Goal: Task Accomplishment & Management: Use online tool/utility

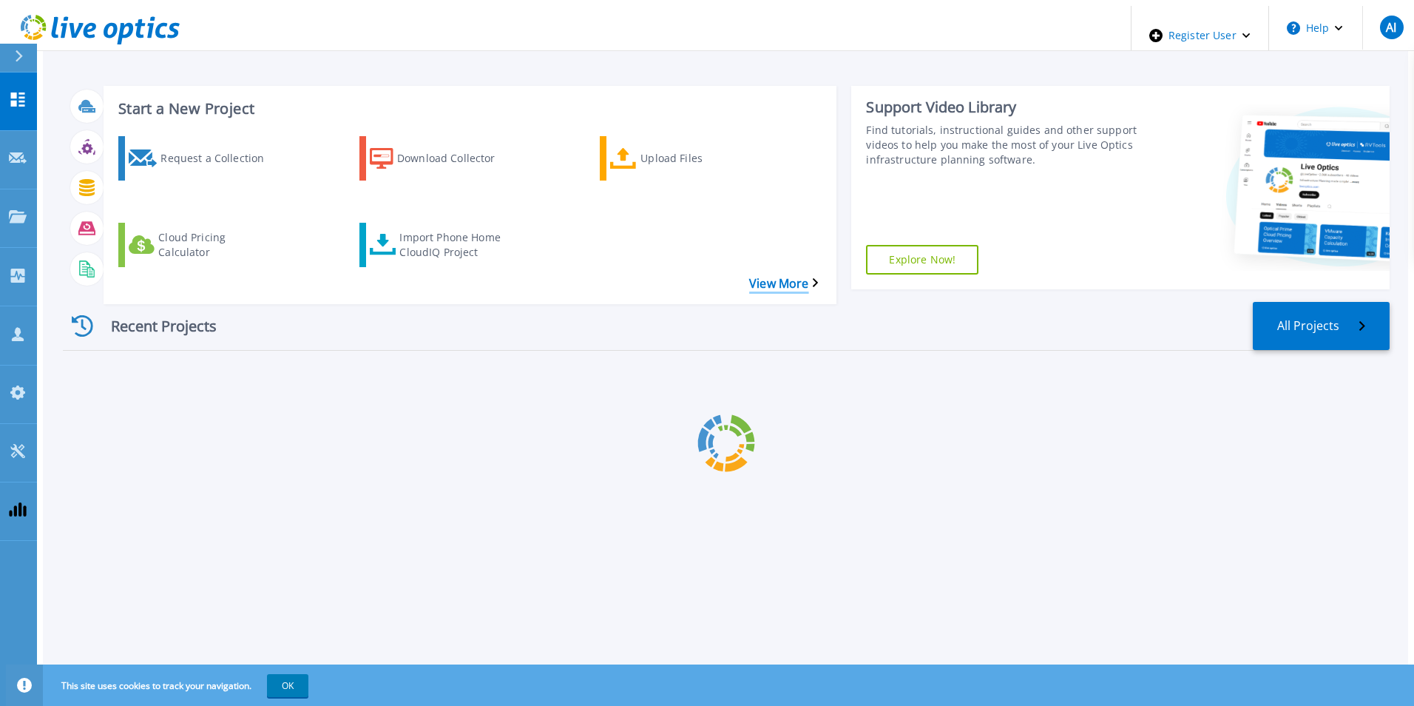
click at [803, 277] on link "View More" at bounding box center [783, 284] width 69 height 14
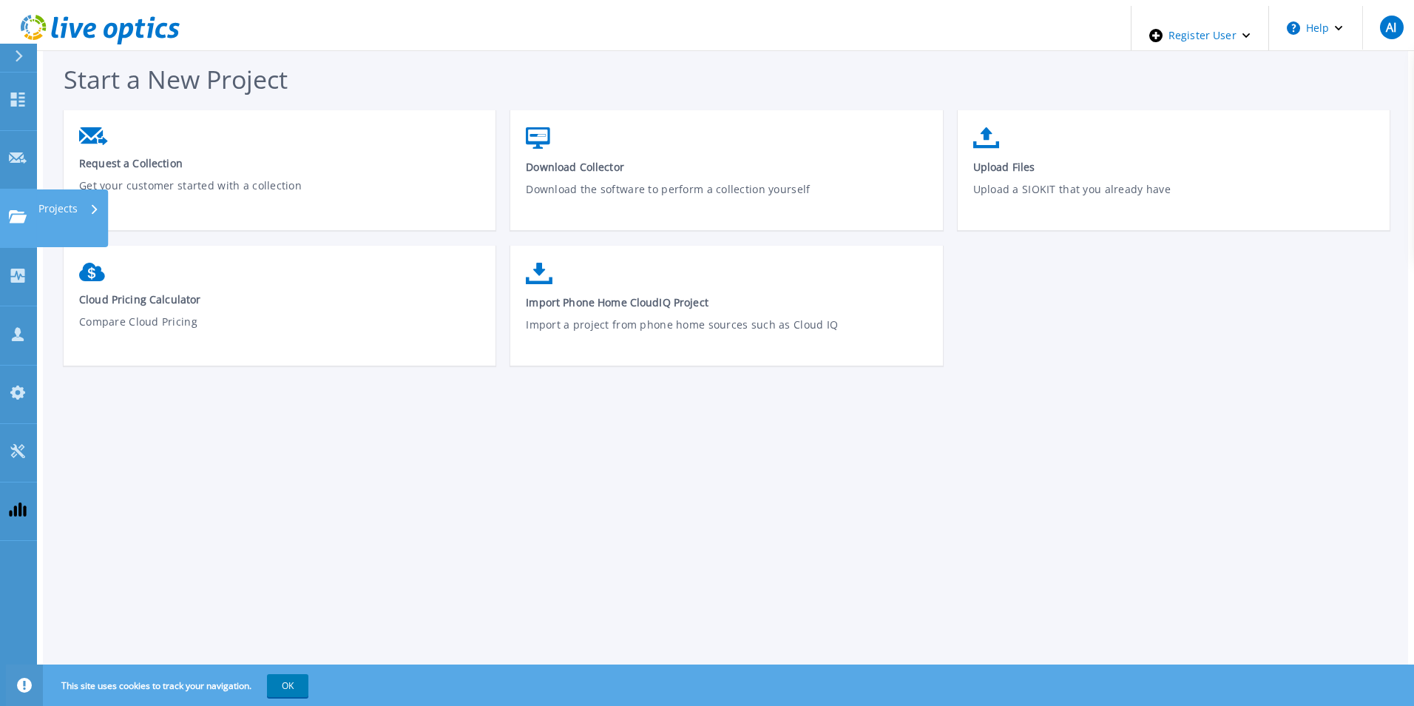
click at [24, 210] on icon at bounding box center [18, 216] width 18 height 13
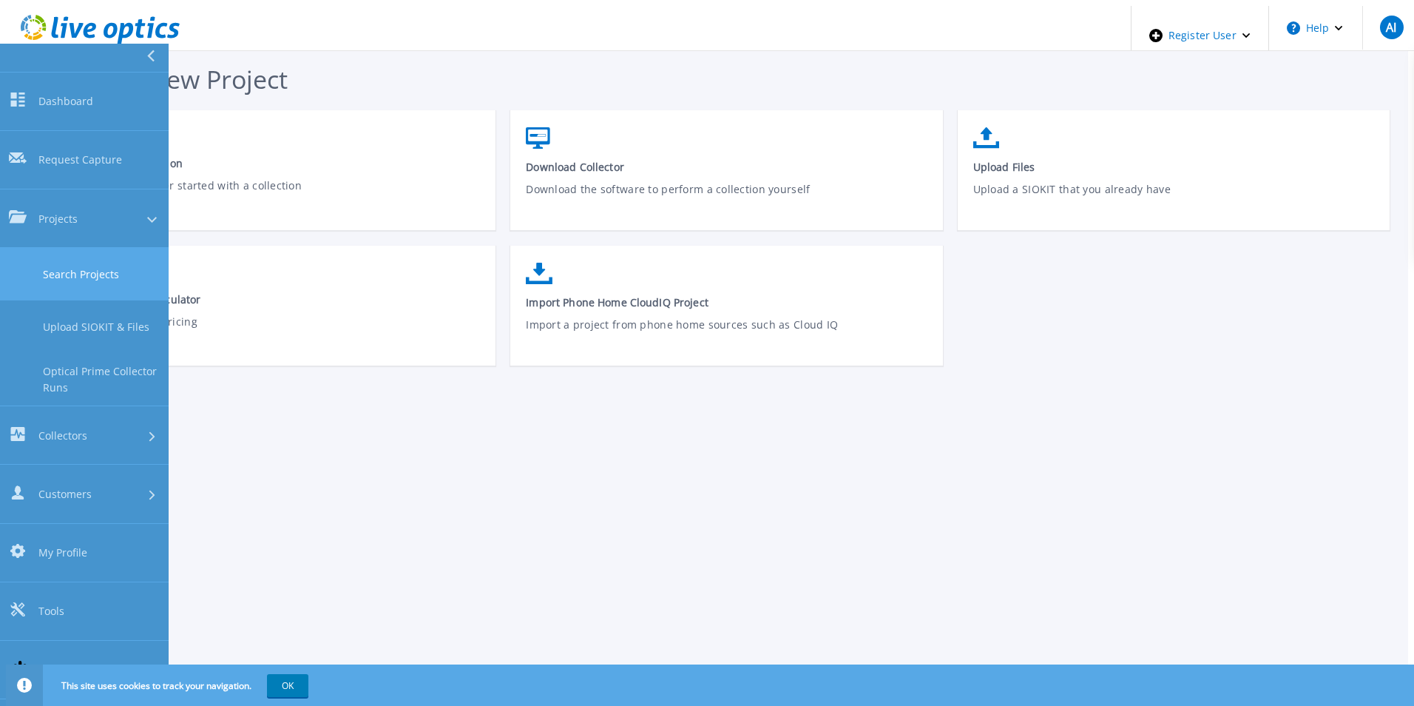
click at [105, 248] on link "Search Projects" at bounding box center [84, 274] width 169 height 53
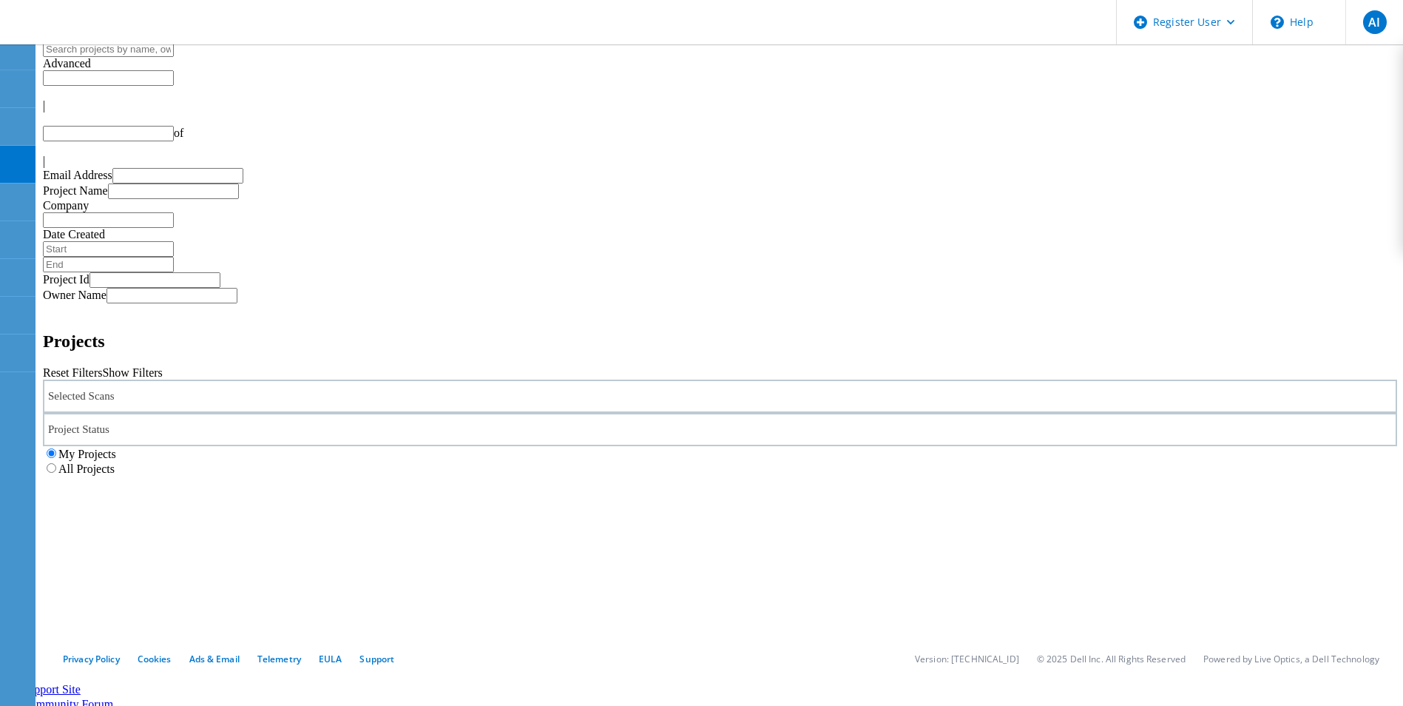
type input "1"
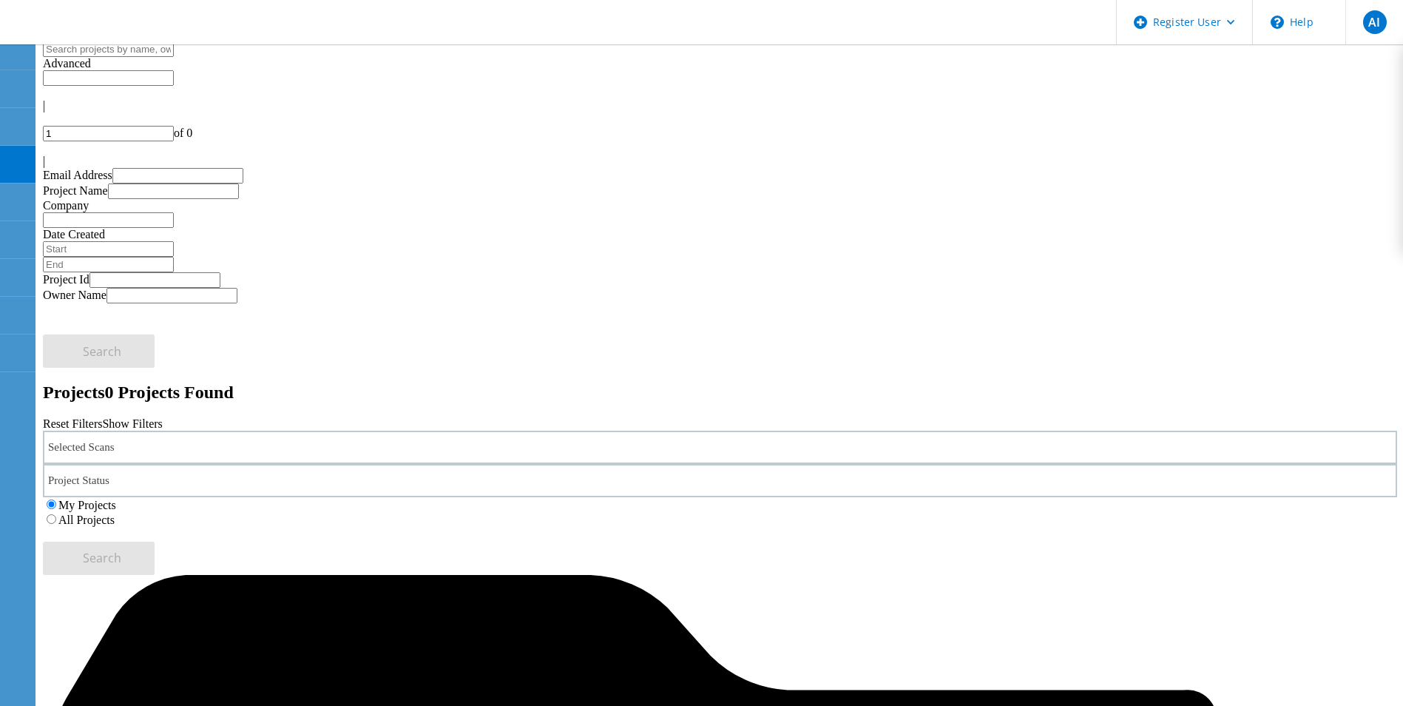
click at [115, 513] on label "All Projects" at bounding box center [86, 519] width 56 height 13
click at [56, 514] on input "All Projects" at bounding box center [52, 519] width 10 height 10
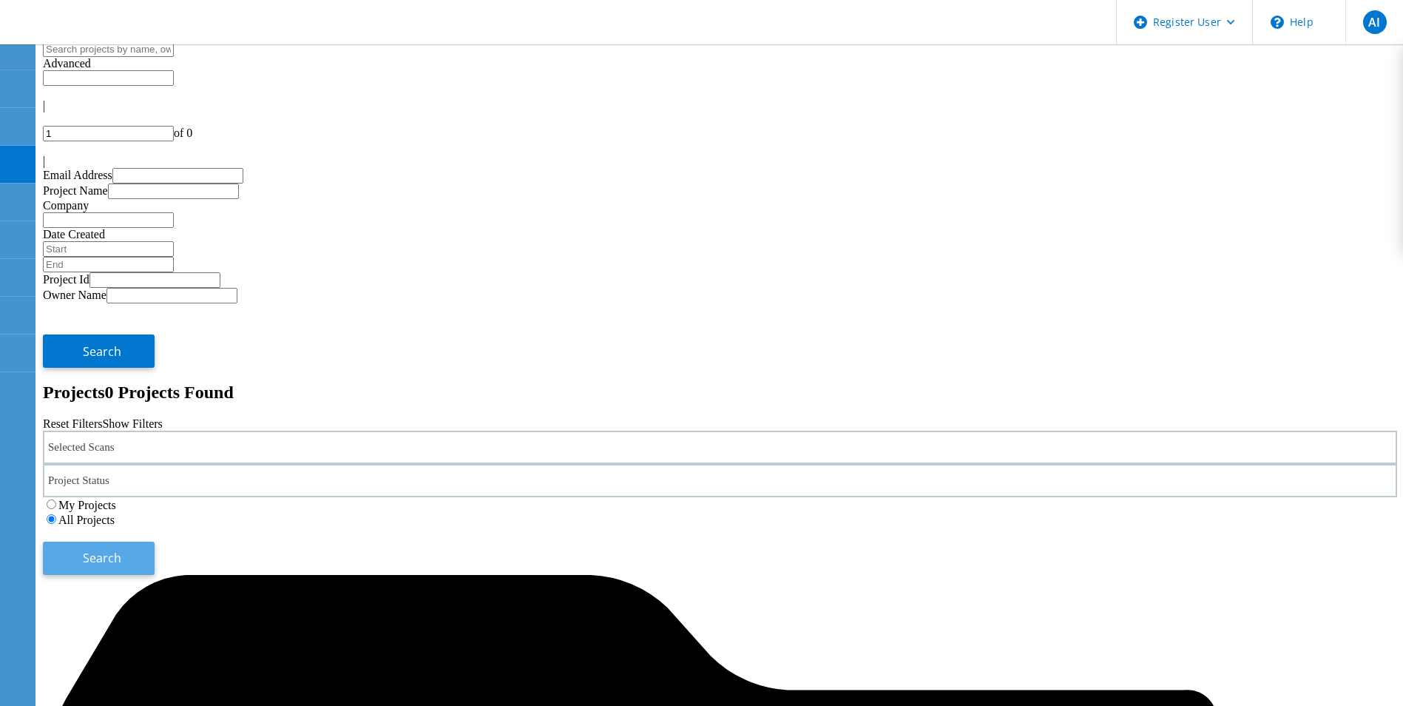
click at [121, 550] on span "Search" at bounding box center [102, 558] width 38 height 16
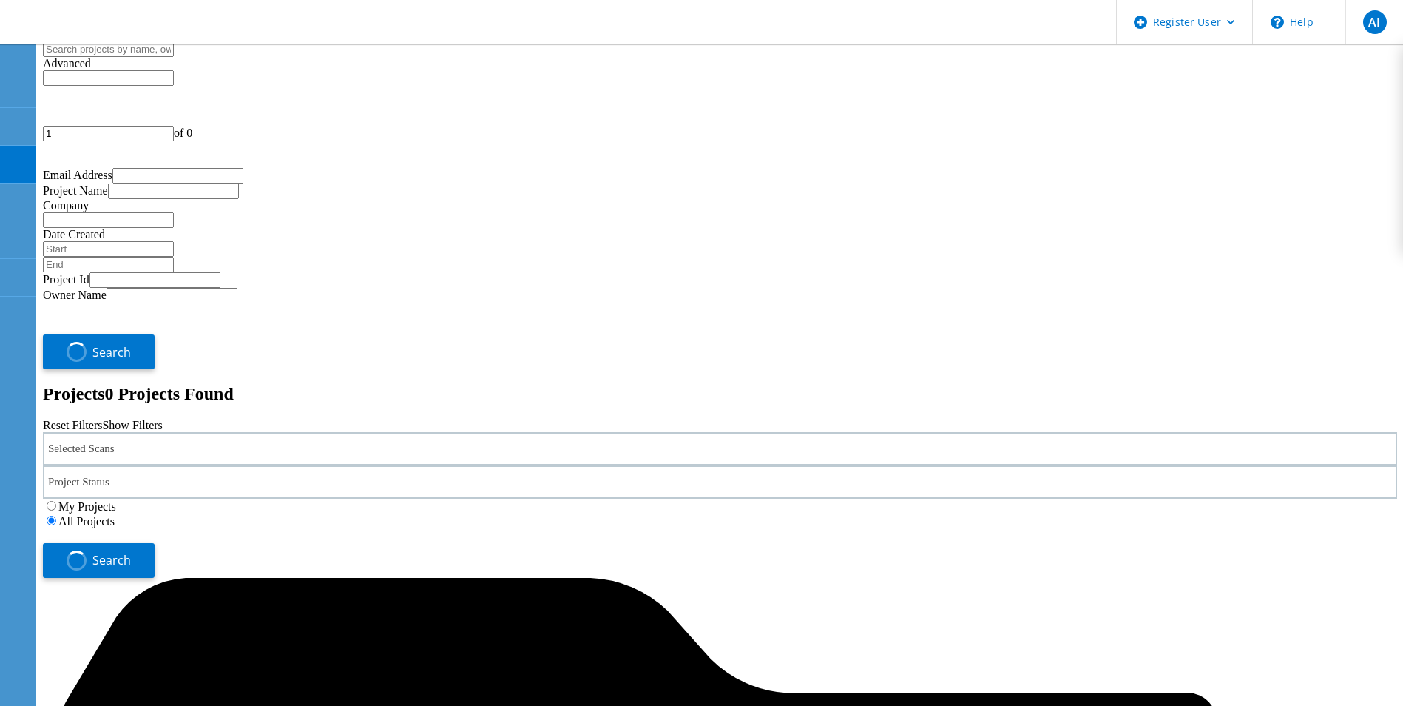
click at [163, 432] on div "Selected Scans" at bounding box center [720, 448] width 1354 height 33
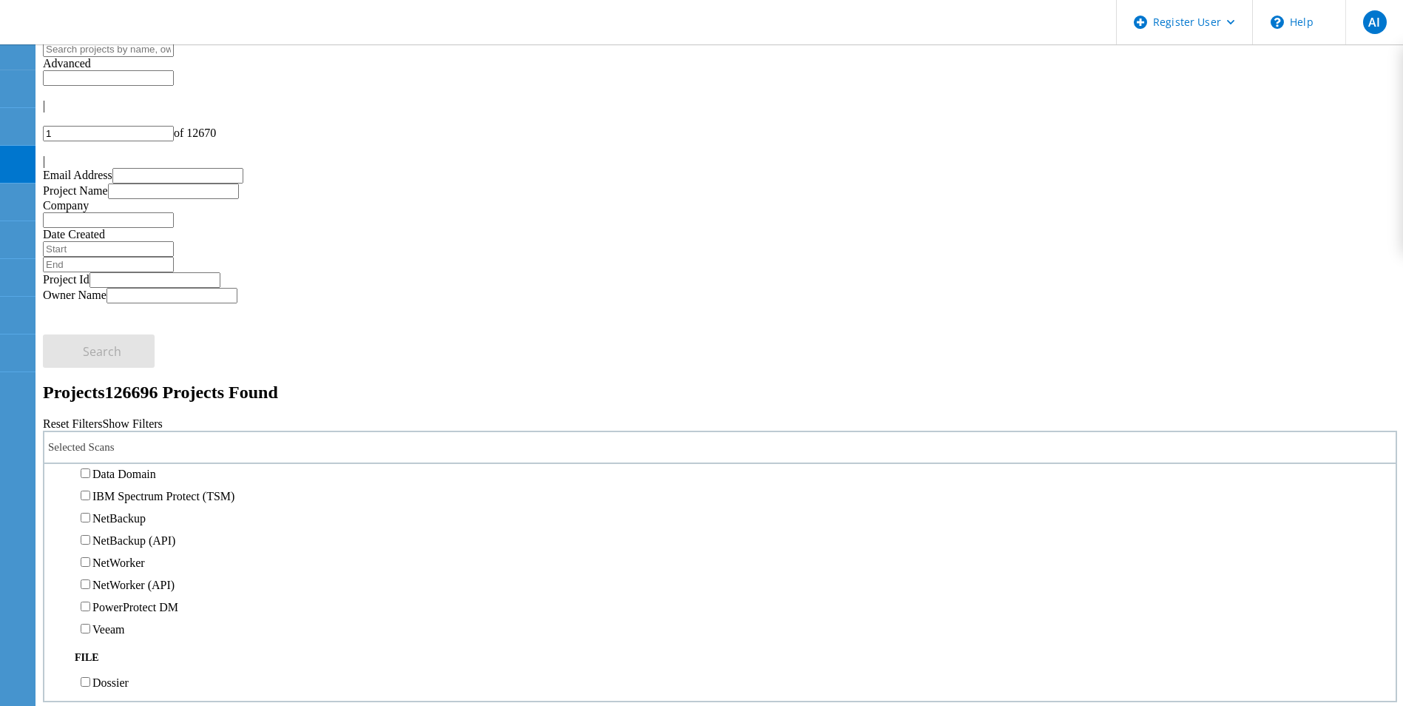
scroll to position [814, 0]
click at [159, 396] on div "Avamar" at bounding box center [720, 407] width 1337 height 22
click at [129, 401] on label "Avamar" at bounding box center [110, 407] width 37 height 13
click at [90, 402] on input "Avamar" at bounding box center [86, 407] width 10 height 10
click at [155, 541] on button "Search" at bounding box center [99, 557] width 112 height 33
